Goal: Check status: Check status

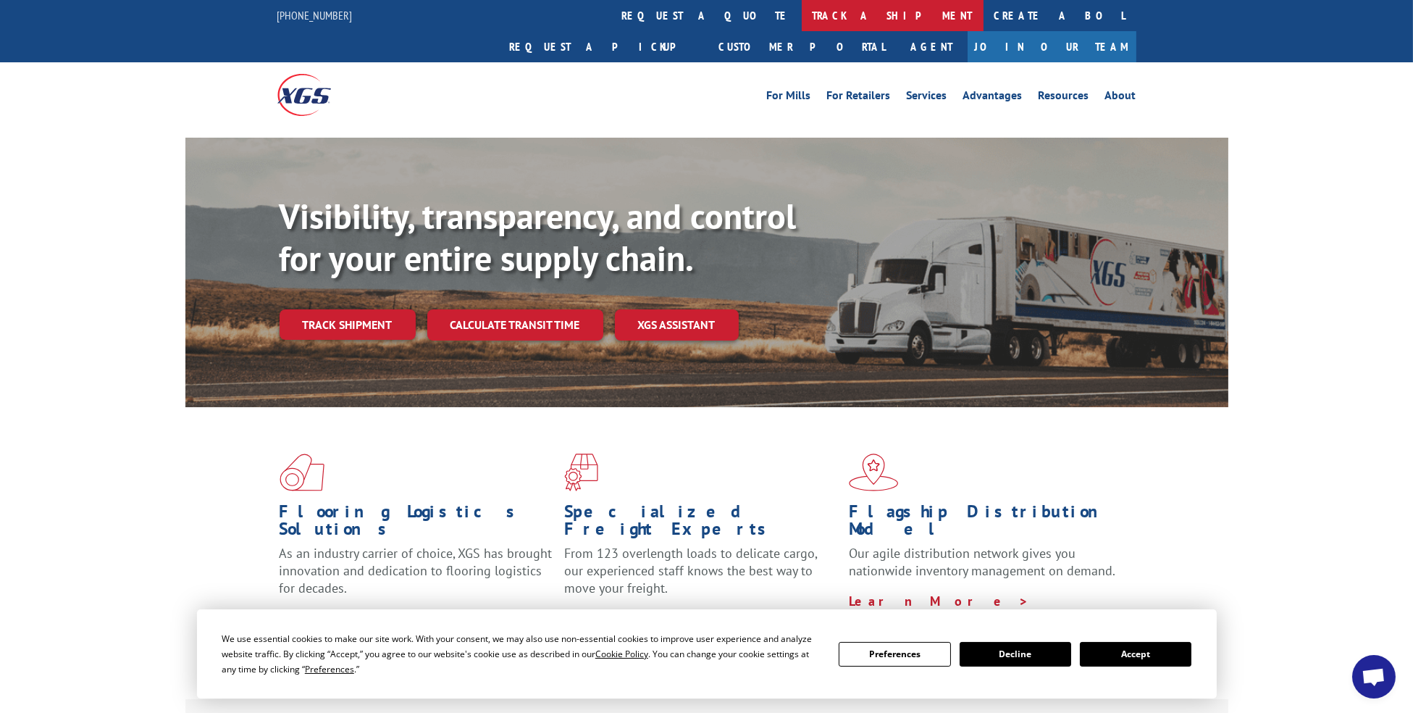
click at [802, 19] on link "track a shipment" at bounding box center [893, 15] width 182 height 31
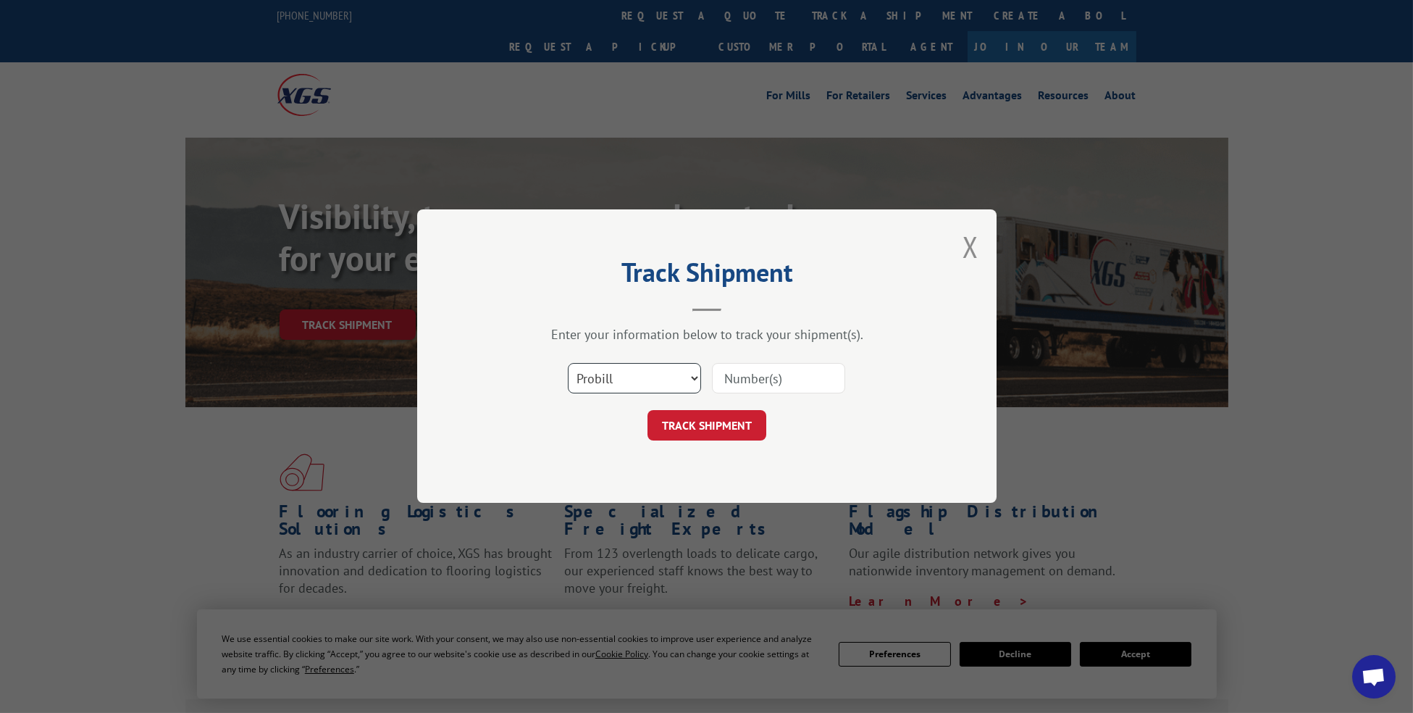
click at [635, 382] on select "Select category... Probill BOL PO" at bounding box center [634, 379] width 133 height 30
select select "bol"
click at [568, 364] on select "Select category... Probill BOL PO" at bounding box center [634, 379] width 133 height 30
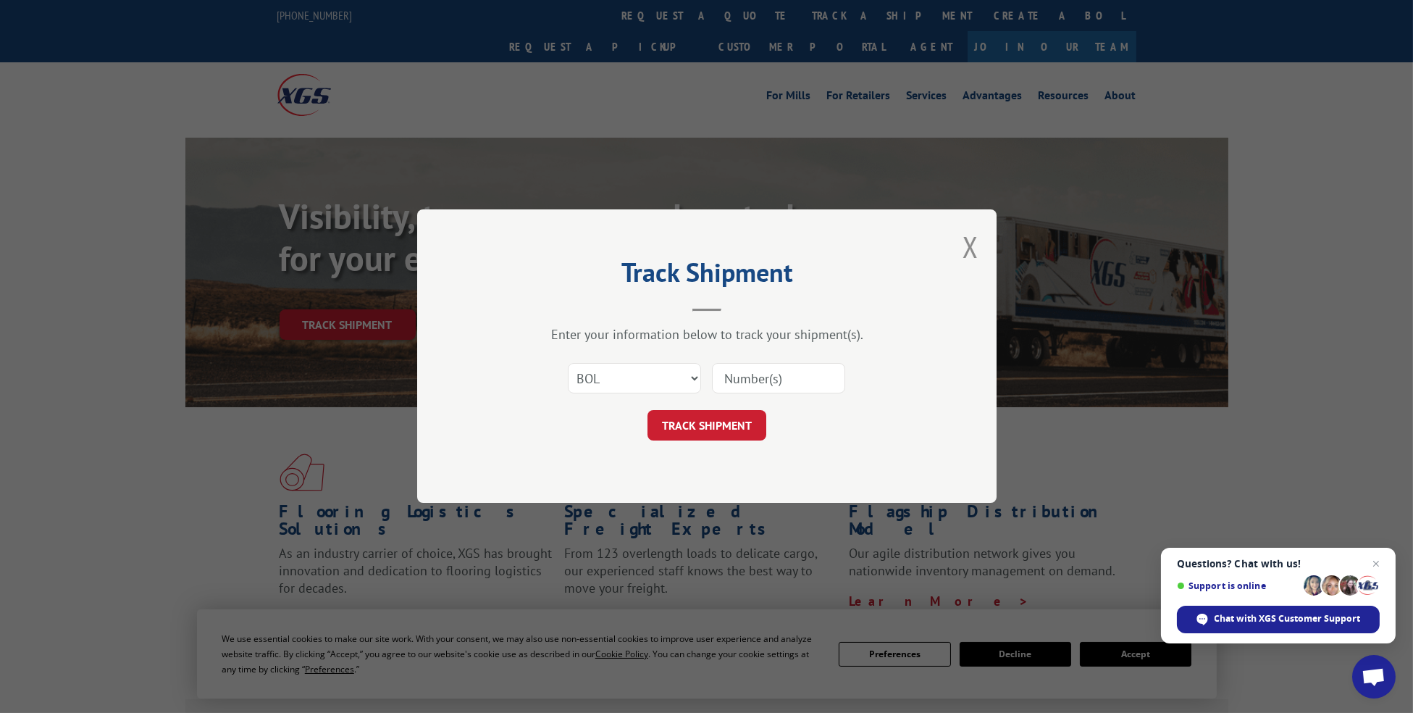
click at [797, 381] on input at bounding box center [778, 379] width 133 height 30
paste input "5199301"
type input "5199301"
click at [742, 422] on button "TRACK SHIPMENT" at bounding box center [706, 426] width 119 height 30
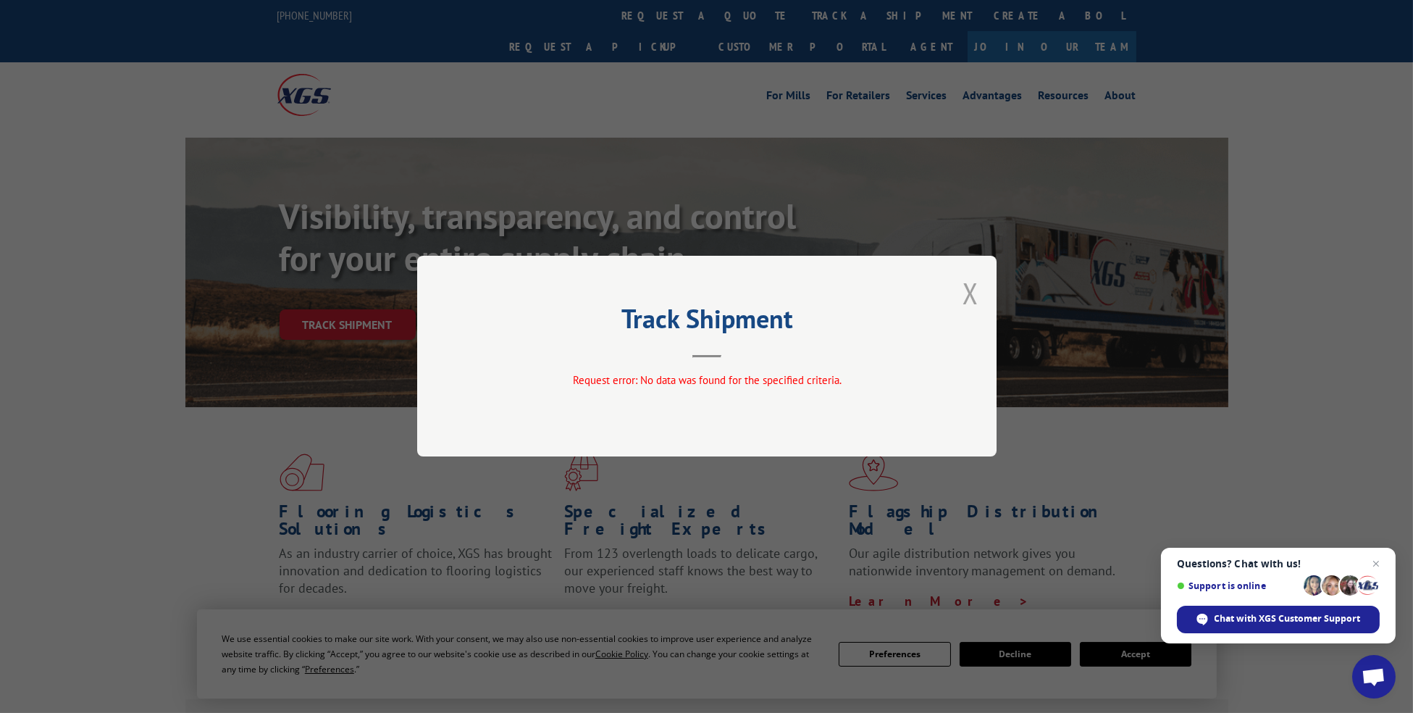
click at [970, 297] on button "Close modal" at bounding box center [970, 293] width 16 height 38
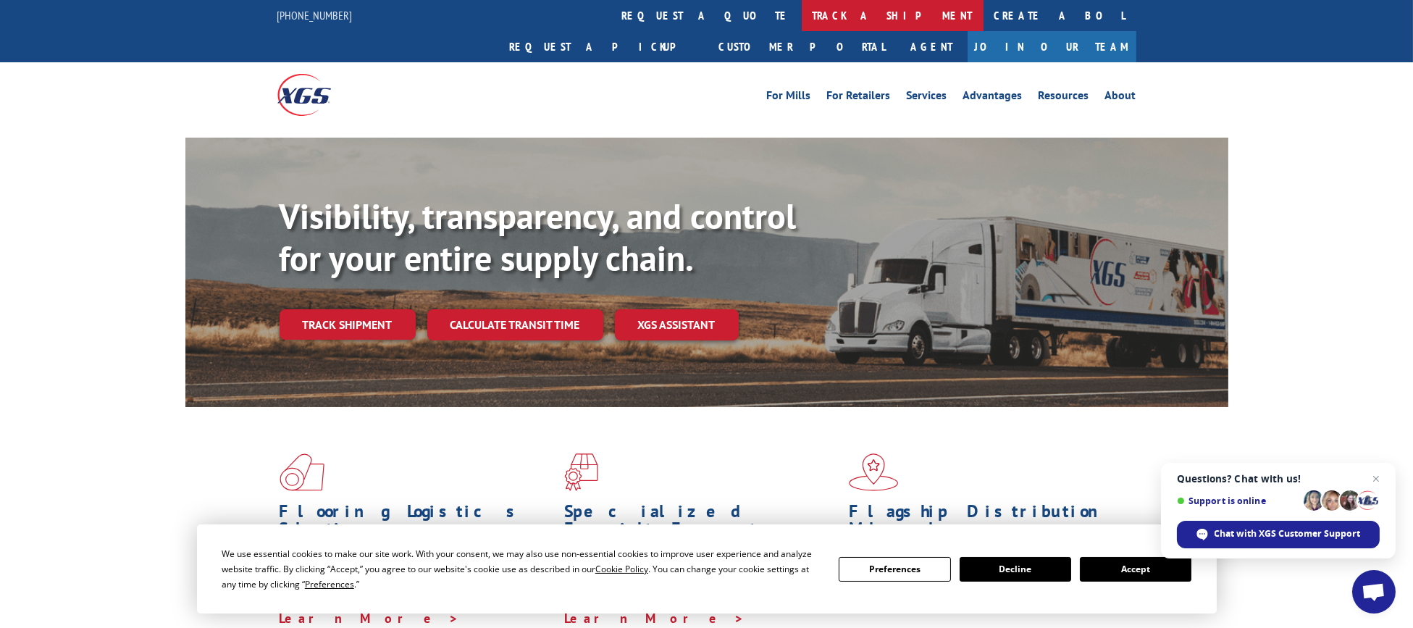
click at [802, 11] on link "track a shipment" at bounding box center [893, 15] width 182 height 31
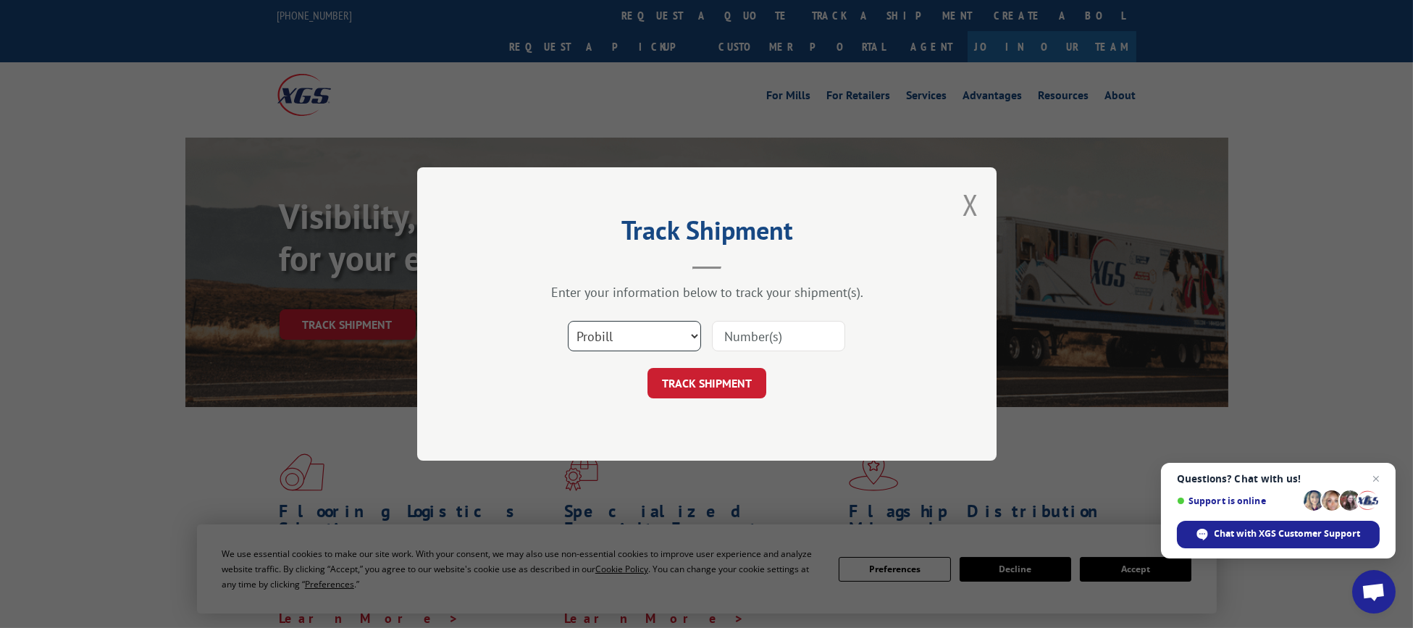
drag, startPoint x: 618, startPoint y: 339, endPoint x: 617, endPoint y: 348, distance: 8.8
click at [618, 339] on select "Select category... Probill BOL PO" at bounding box center [634, 336] width 133 height 30
select select "po"
click at [568, 321] on select "Select category... Probill BOL PO" at bounding box center [634, 336] width 133 height 30
click at [765, 335] on input at bounding box center [778, 336] width 133 height 30
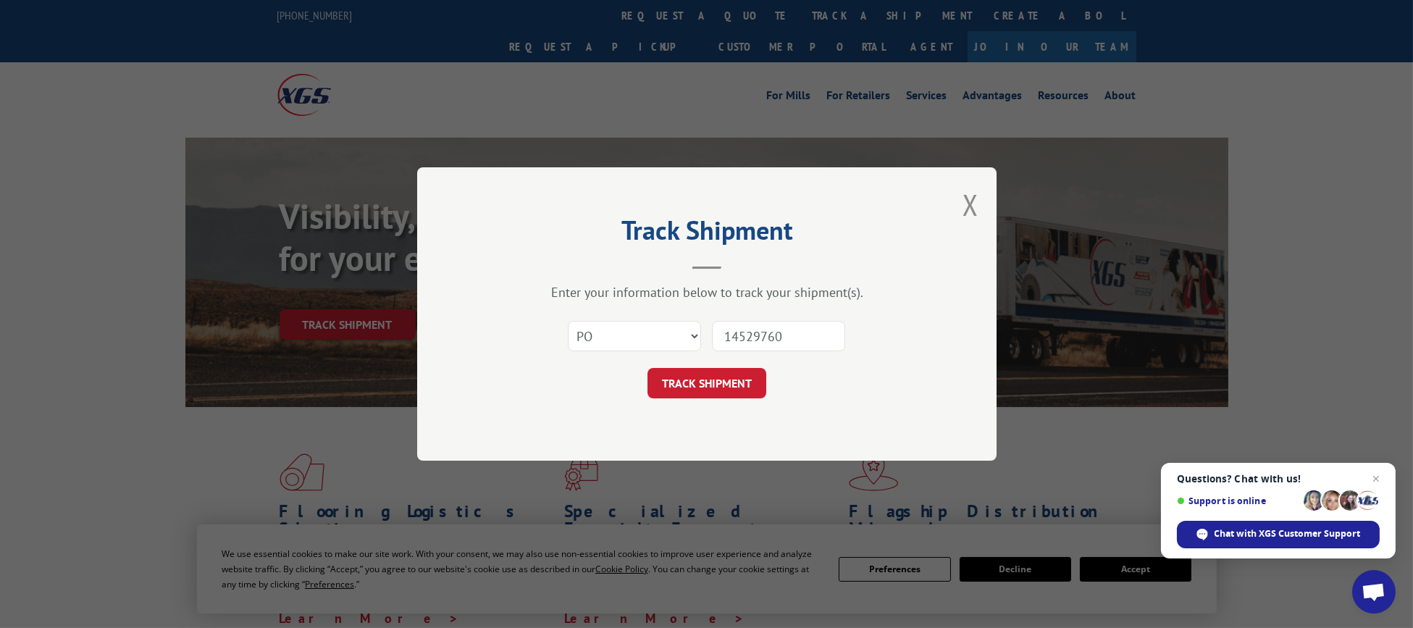
type input "14529760"
click at [647, 368] on button "TRACK SHIPMENT" at bounding box center [706, 383] width 119 height 30
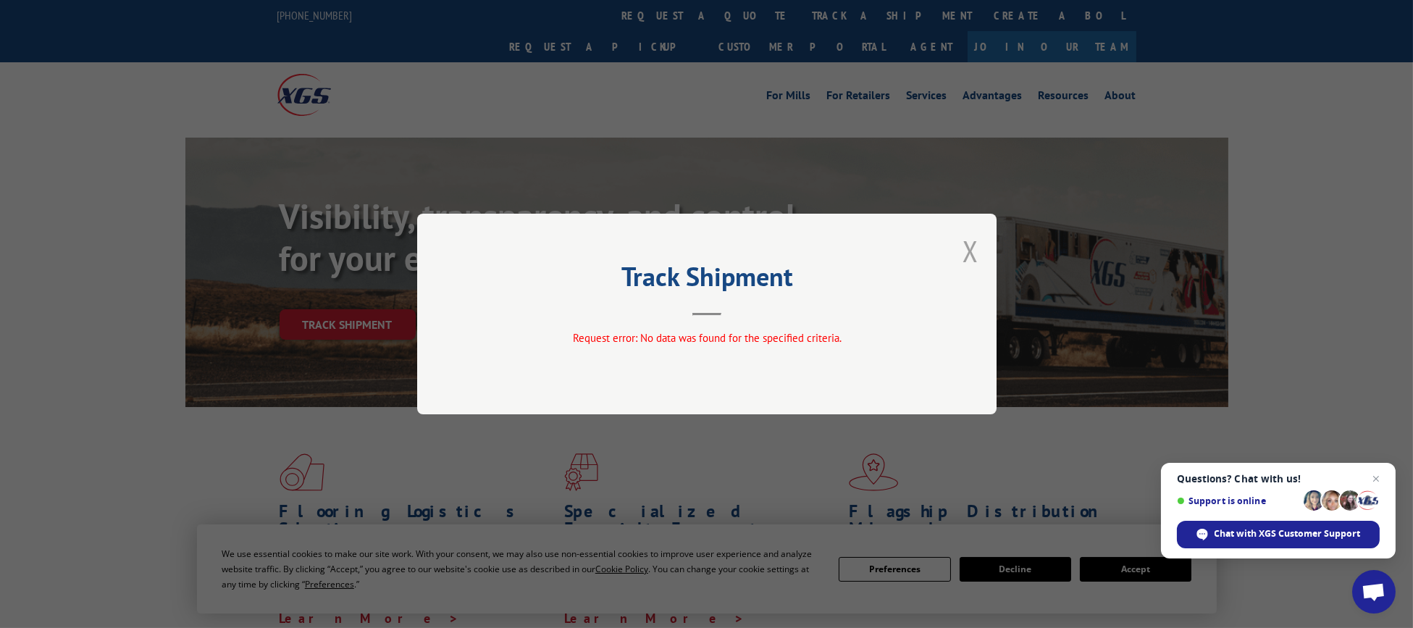
click at [972, 248] on button "Close modal" at bounding box center [970, 251] width 16 height 38
